Goal: Task Accomplishment & Management: Use online tool/utility

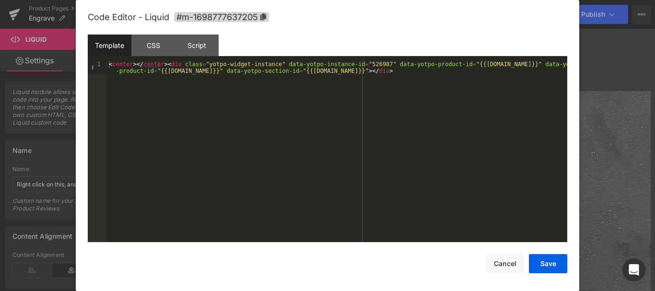
click at [620, 102] on div at bounding box center [327, 145] width 655 height 291
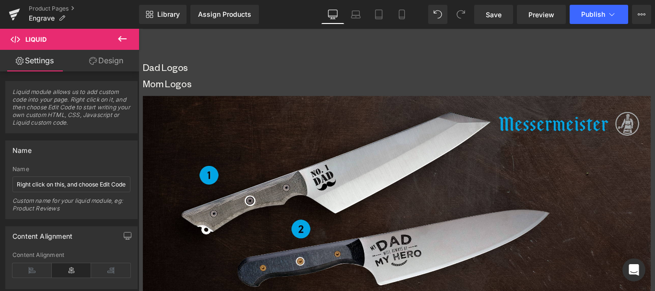
scroll to position [1198, 0]
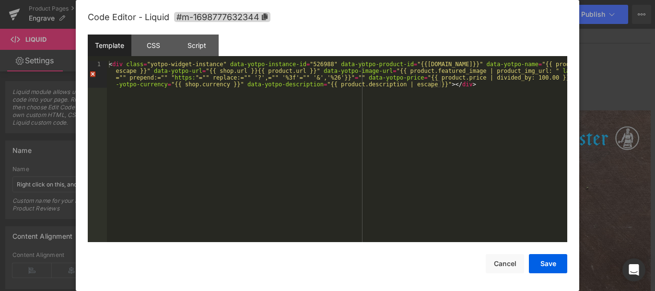
click at [0, 0] on div at bounding box center [0, 0] width 0 height 0
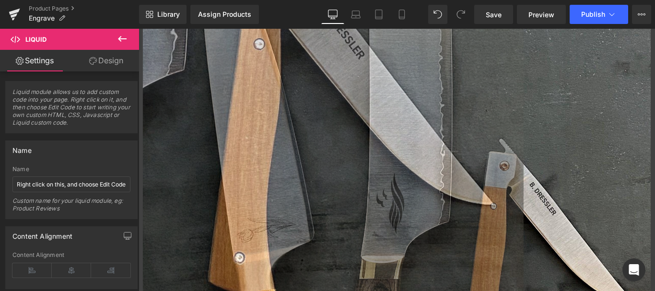
scroll to position [0, 0]
